Goal: Information Seeking & Learning: Learn about a topic

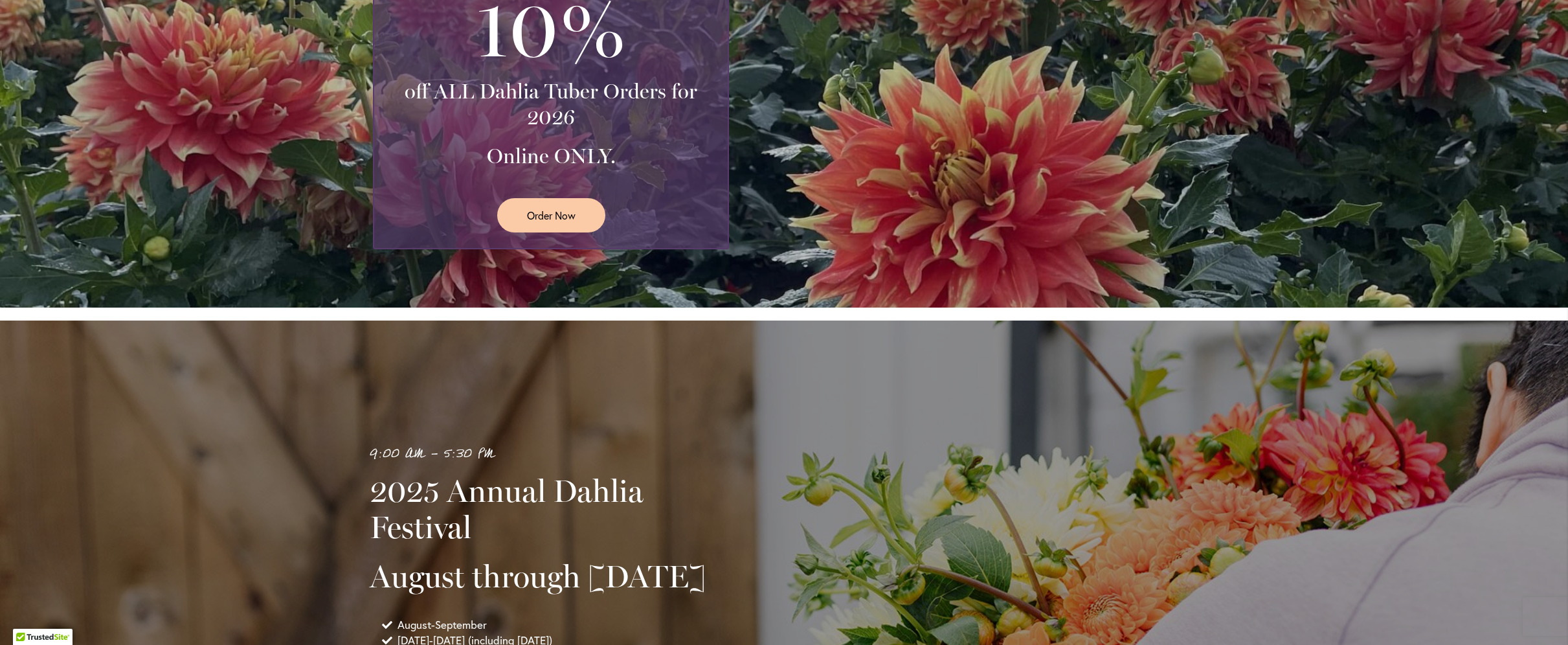
scroll to position [819, 0]
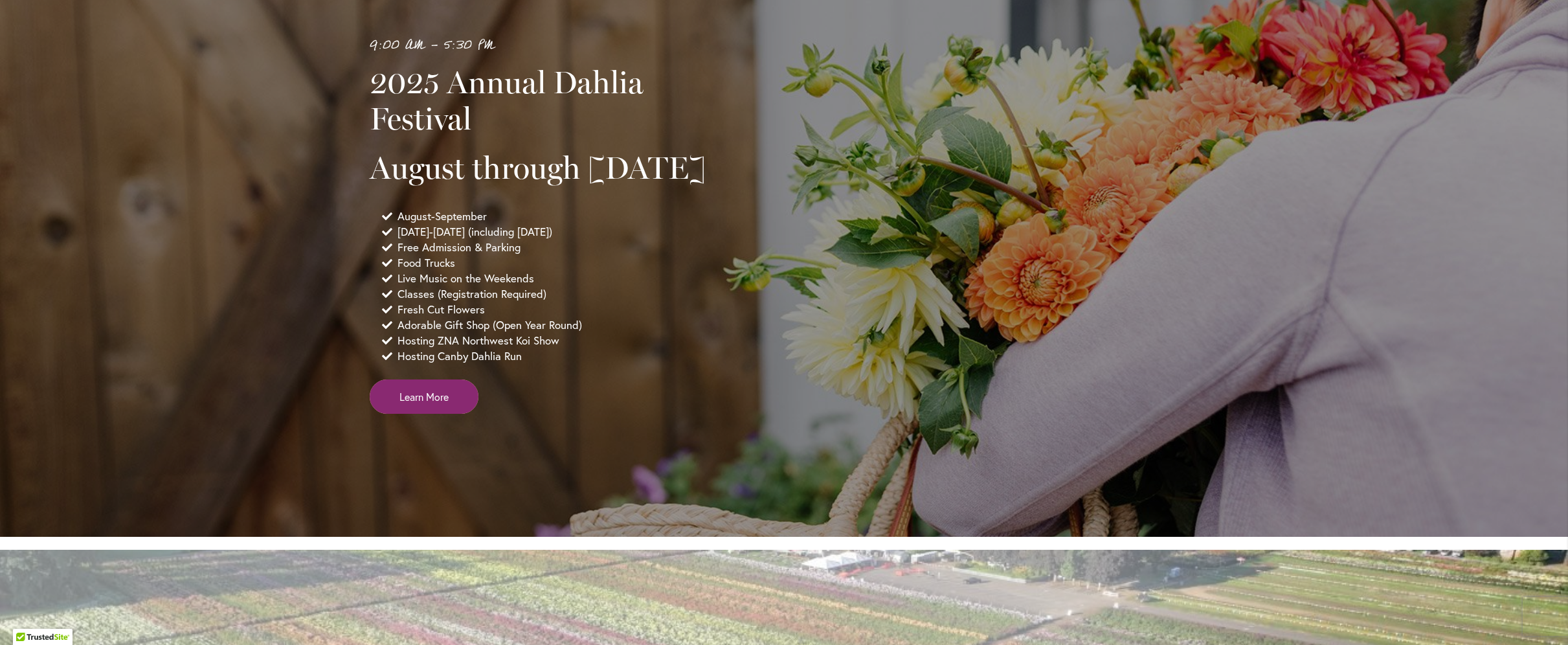
click at [423, 404] on span "Learn More" at bounding box center [424, 396] width 49 height 15
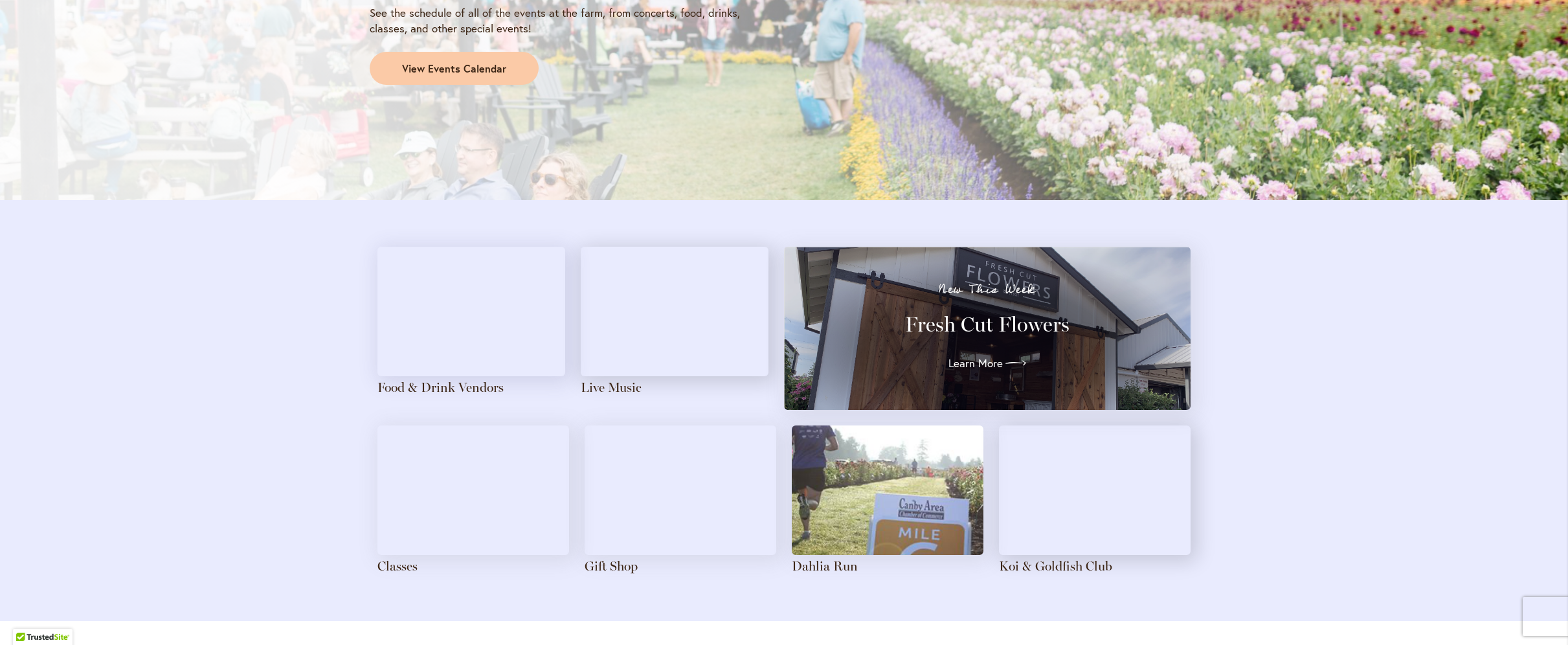
scroll to position [1187, 0]
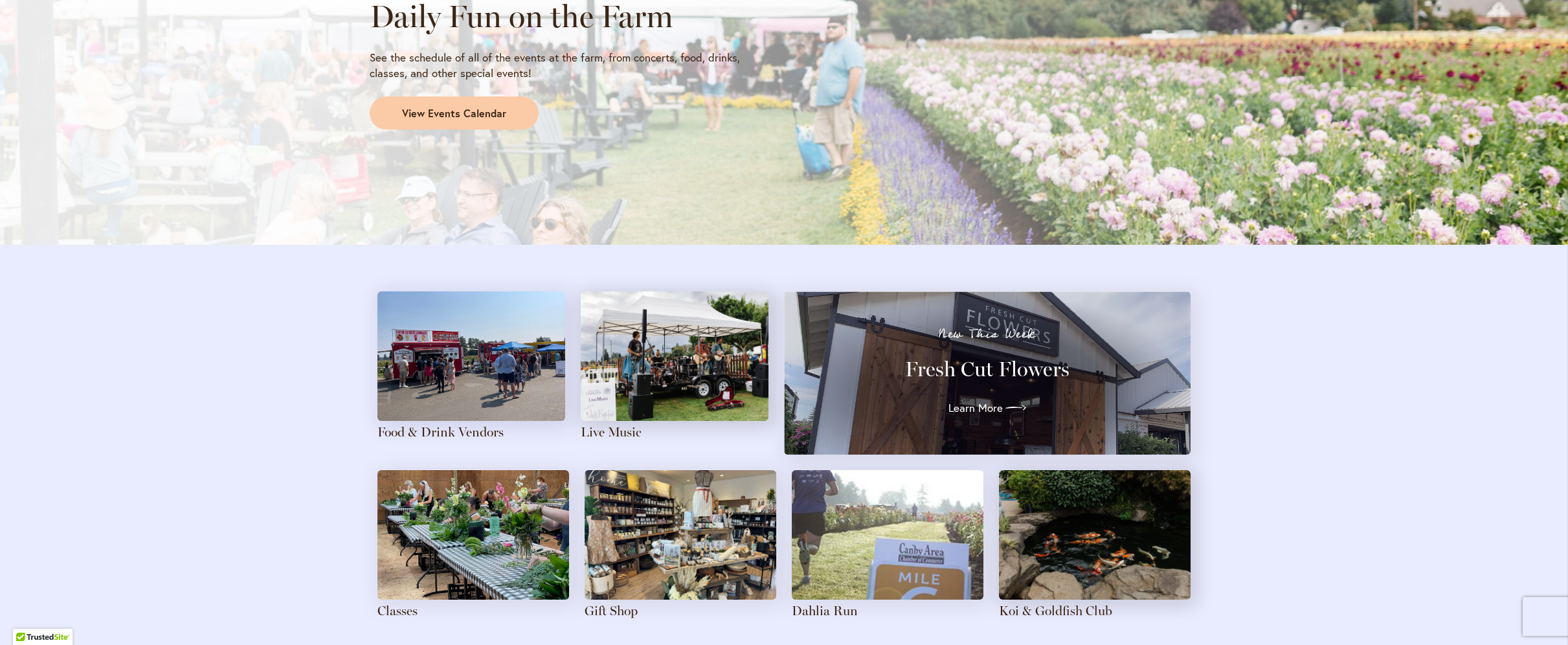
click at [984, 384] on div "New This Week Fresh Cut Flowers Learn More" at bounding box center [987, 372] width 360 height 91
click at [978, 416] on span "Learn More" at bounding box center [972, 408] width 55 height 16
